Goal: Navigation & Orientation: Find specific page/section

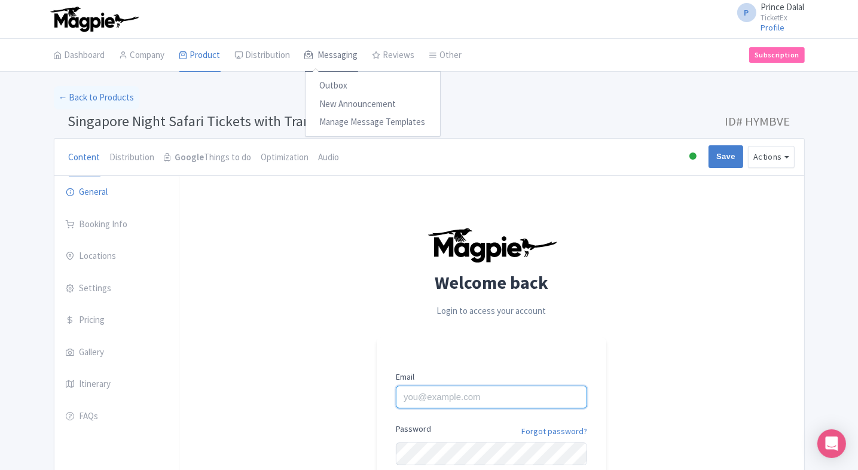
type input "[EMAIL_ADDRESS][PERSON_NAME][DOMAIN_NAME]"
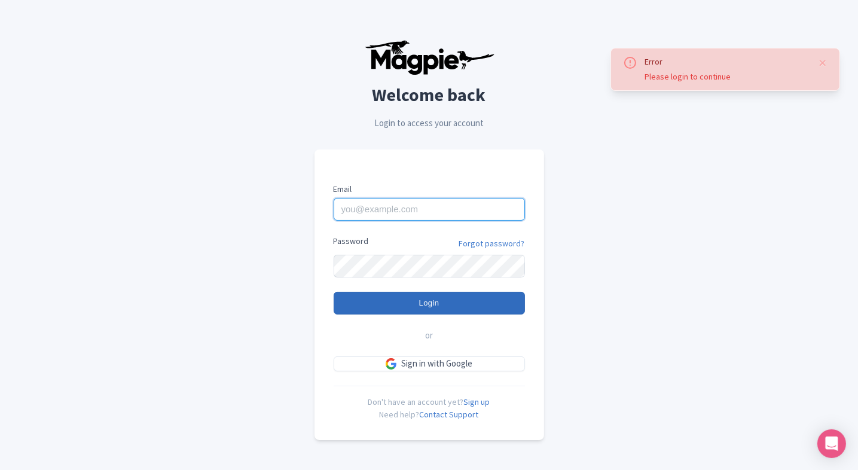
type input "Prince.dalal@ticketex.co"
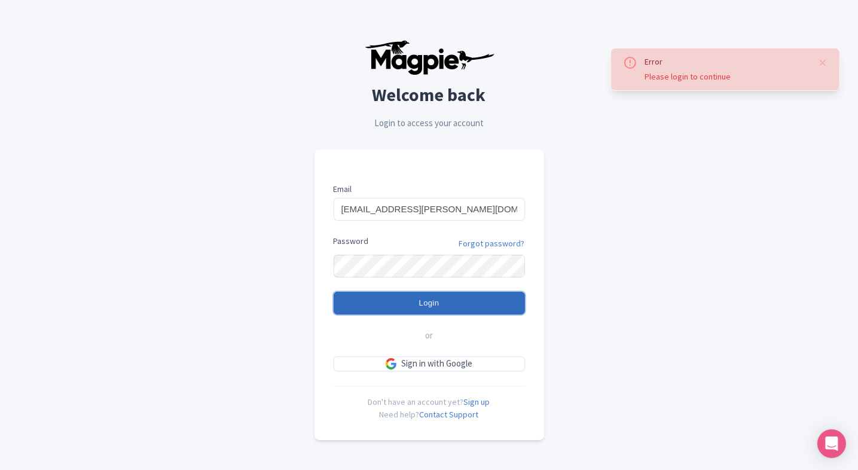
click at [385, 300] on input "Login" at bounding box center [429, 303] width 191 height 23
type input "Logging in..."
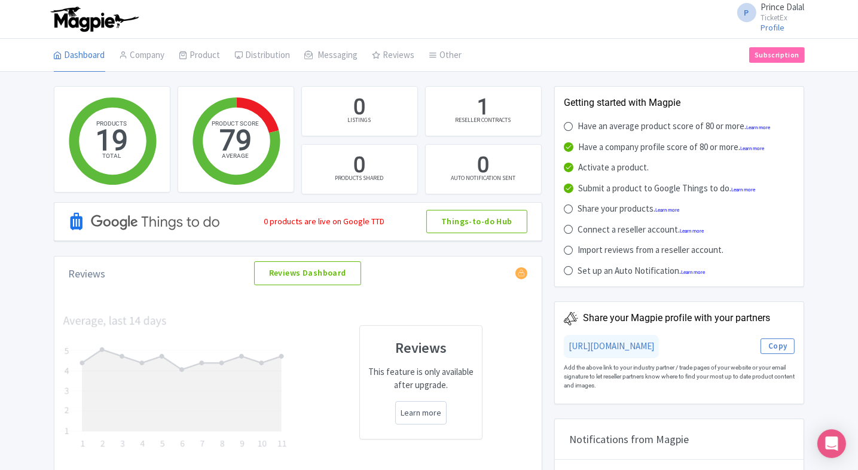
click at [313, 226] on div "0 products are live on Google TTD" at bounding box center [324, 221] width 121 height 13
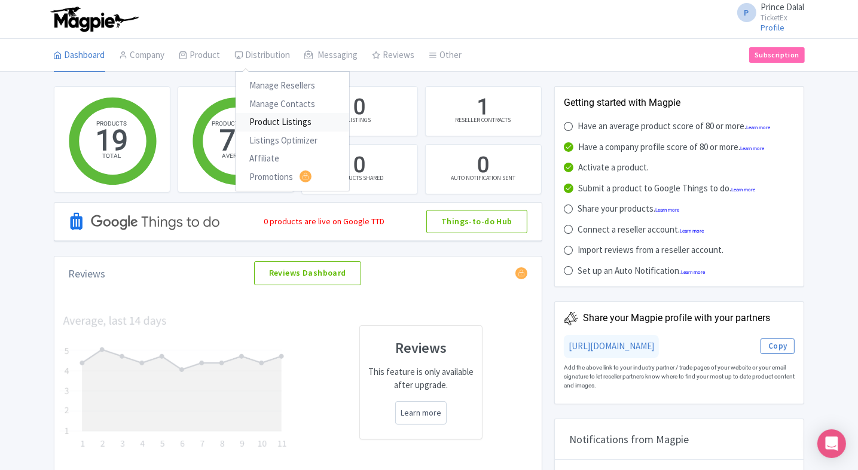
click at [261, 117] on link "Product Listings" at bounding box center [293, 122] width 114 height 19
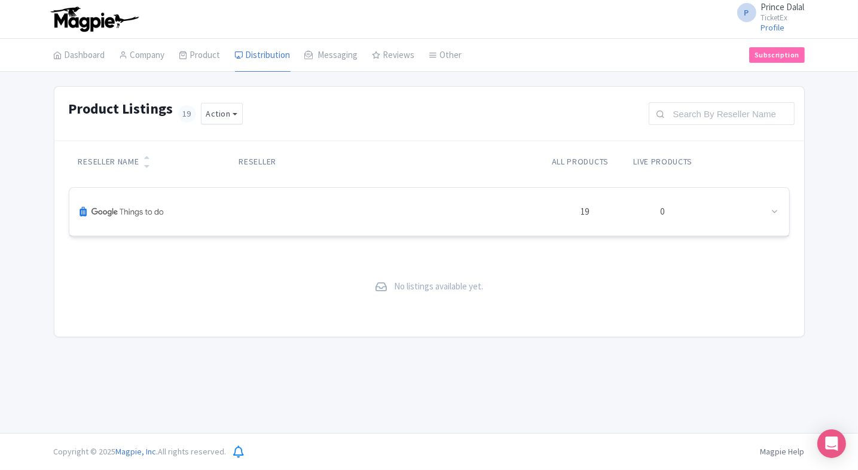
click at [762, 209] on div at bounding box center [740, 212] width 78 height 14
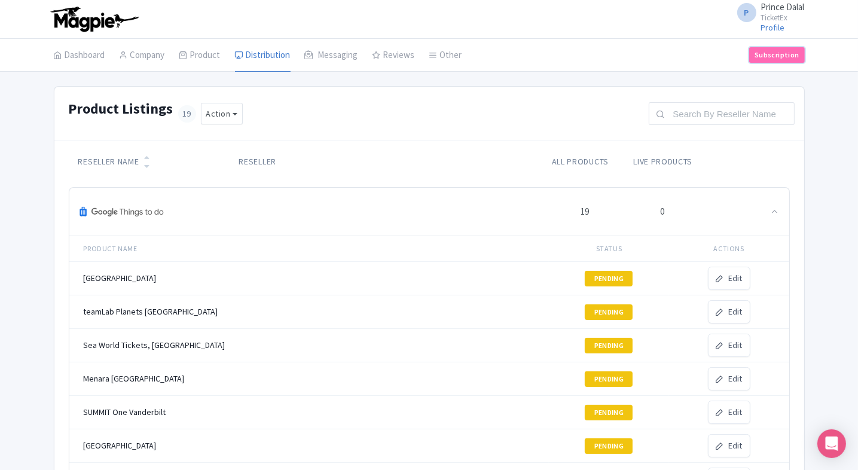
click at [771, 55] on link "Subscription" at bounding box center [776, 55] width 55 height 16
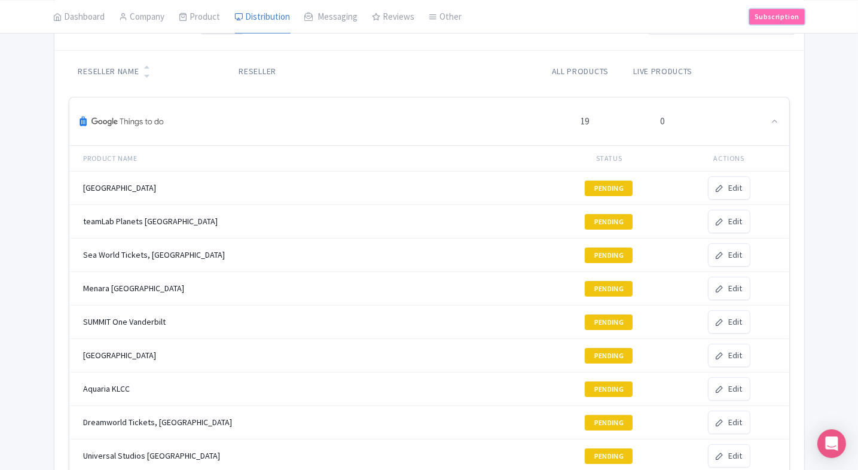
scroll to position [93, 0]
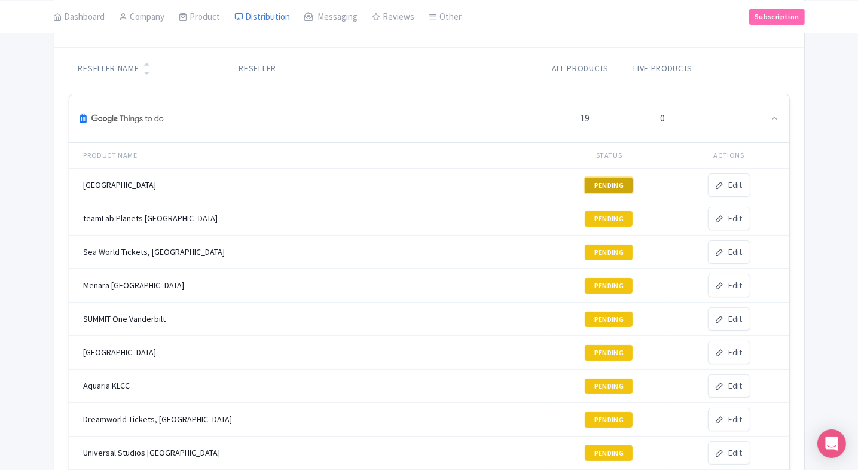
click at [607, 185] on button "PENDING" at bounding box center [609, 186] width 48 height 16
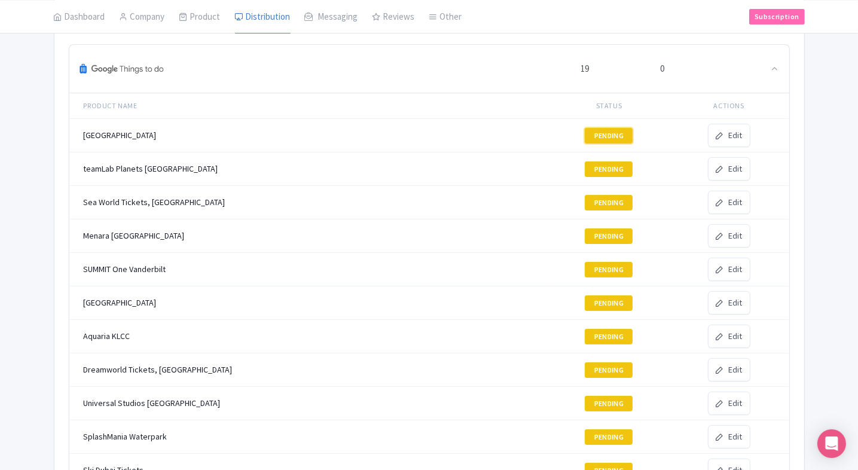
scroll to position [0, 0]
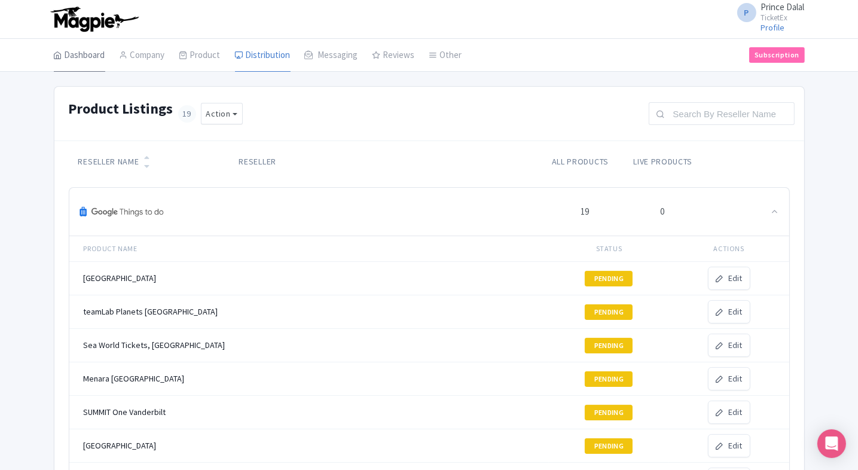
click at [84, 57] on link "Dashboard" at bounding box center [79, 55] width 51 height 33
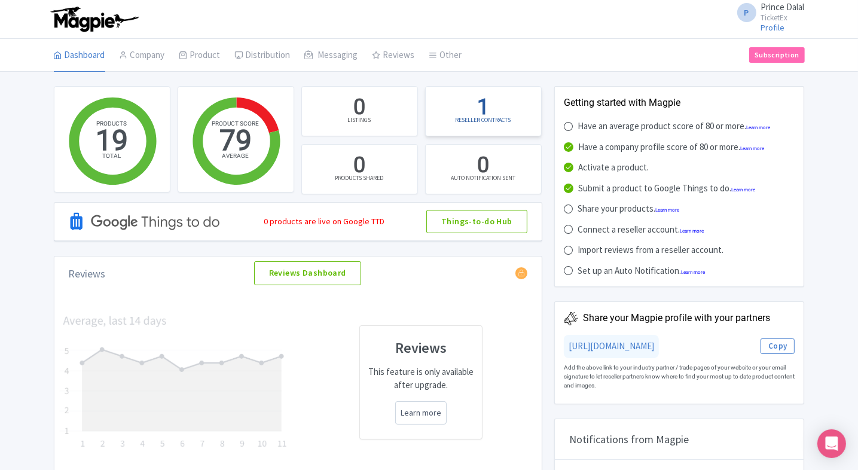
click at [481, 115] on div "RESELLER CONTRACTS" at bounding box center [484, 119] width 56 height 9
click at [497, 121] on div "RESELLER CONTRACTS" at bounding box center [484, 119] width 56 height 9
click at [502, 118] on div "RESELLER CONTRACTS" at bounding box center [484, 119] width 56 height 9
click at [136, 60] on link "Company" at bounding box center [142, 55] width 45 height 33
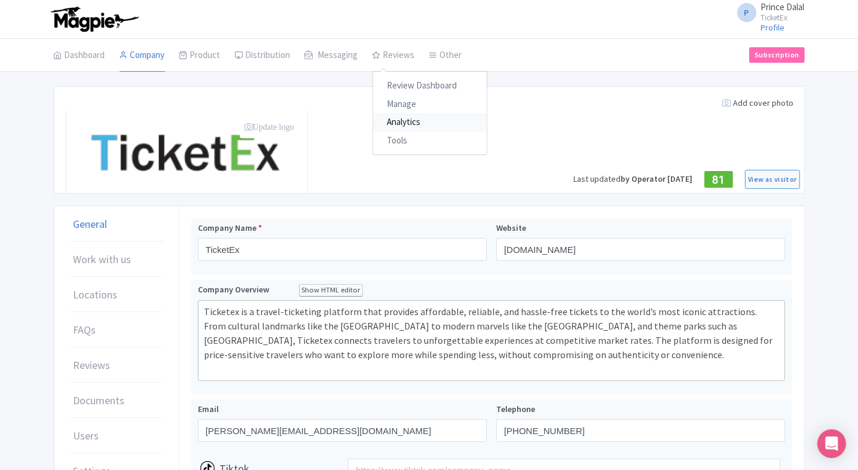
click at [399, 119] on link "Analytics" at bounding box center [430, 122] width 114 height 19
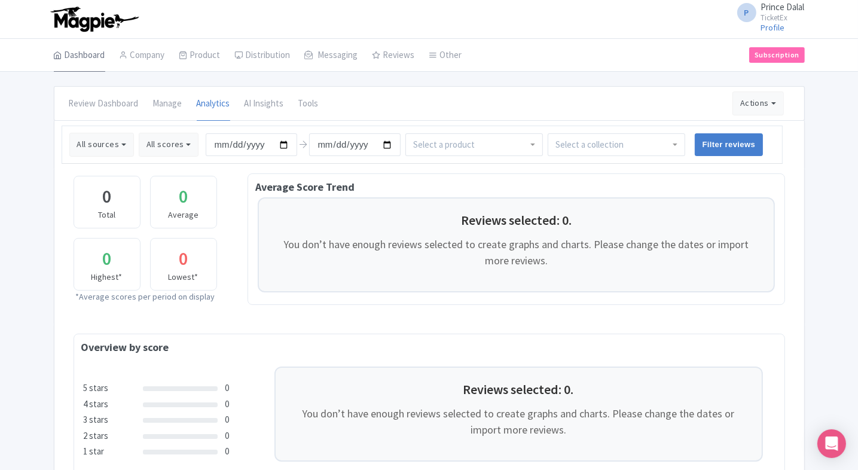
click at [74, 69] on link "Dashboard" at bounding box center [79, 55] width 51 height 33
